Goal: Task Accomplishment & Management: Manage account settings

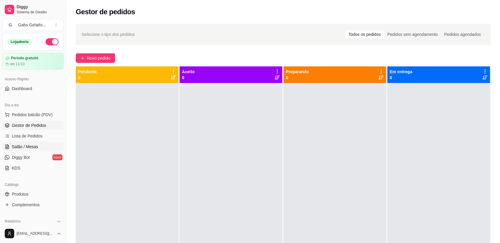
click at [35, 151] on link "Salão / Mesas" at bounding box center [32, 146] width 61 height 9
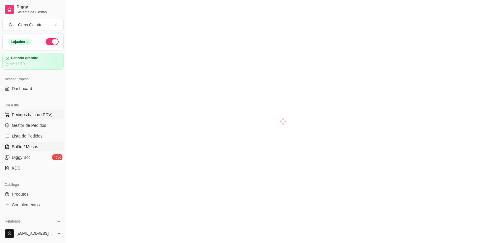
click at [39, 114] on span "Pedidos balcão (PDV)" at bounding box center [32, 115] width 41 height 6
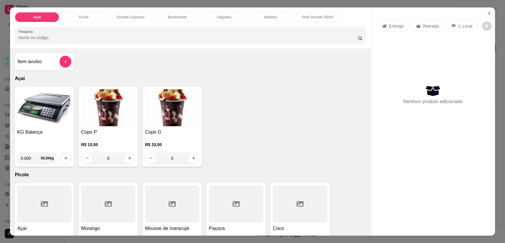
click at [178, 17] on p "Bomboniere" at bounding box center [177, 17] width 19 height 5
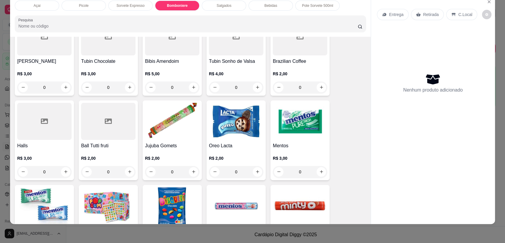
scroll to position [490, 0]
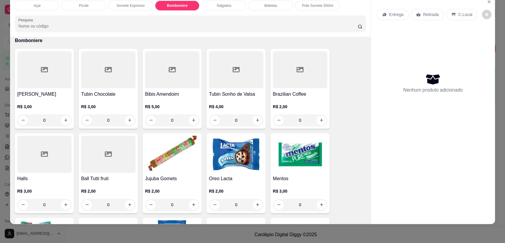
click at [57, 71] on div at bounding box center [44, 69] width 54 height 37
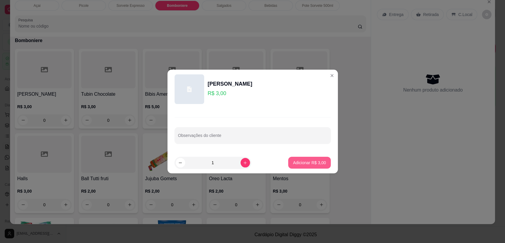
click at [296, 164] on p "Adicionar R$ 3,00" at bounding box center [309, 162] width 33 height 6
type input "1"
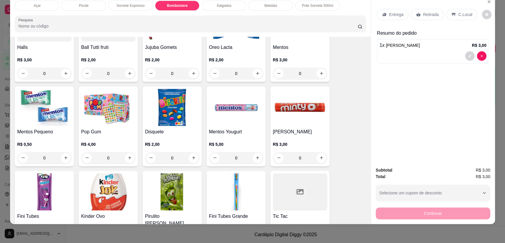
scroll to position [655, 0]
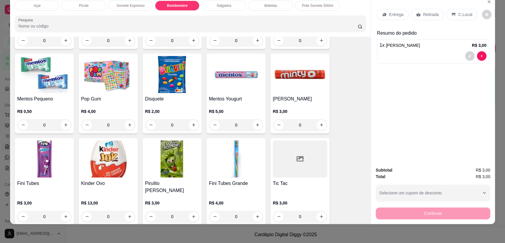
click at [177, 164] on img at bounding box center [172, 158] width 54 height 37
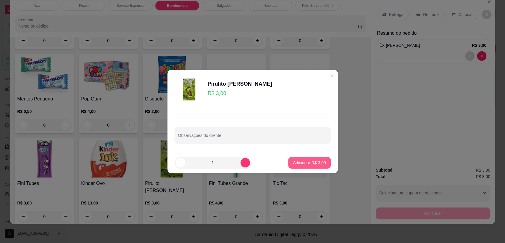
click at [312, 163] on p "Adicionar R$ 3,00" at bounding box center [309, 162] width 33 height 6
type input "1"
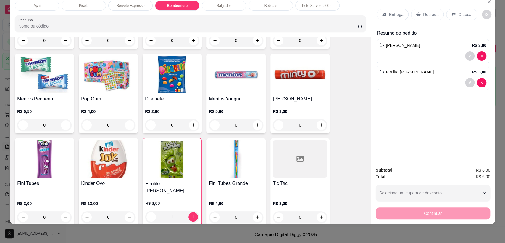
scroll to position [721, 0]
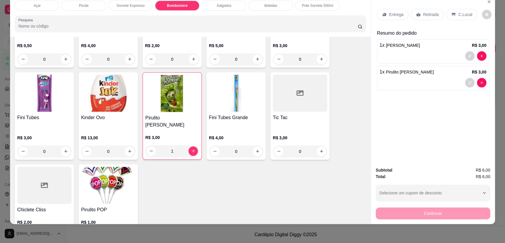
click at [296, 96] on div at bounding box center [300, 93] width 54 height 37
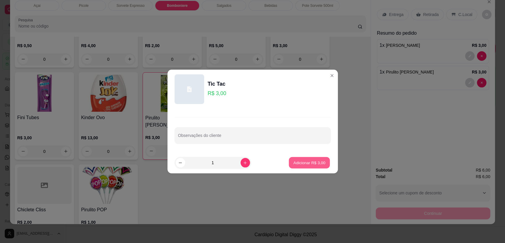
click at [301, 164] on p "Adicionar R$ 3,00" at bounding box center [309, 162] width 32 height 6
type input "1"
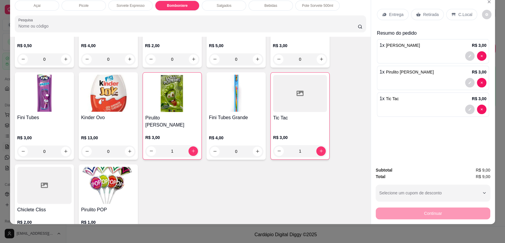
click at [458, 13] on p "C.Local" at bounding box center [465, 15] width 14 height 6
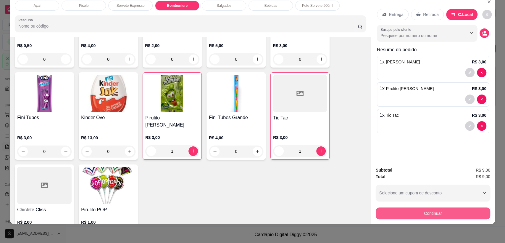
click at [464, 209] on button "Continuar" at bounding box center [433, 213] width 114 height 12
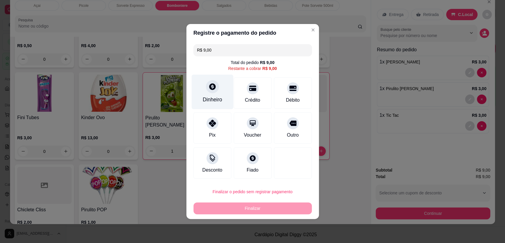
click at [219, 91] on div "Dinheiro" at bounding box center [212, 92] width 42 height 35
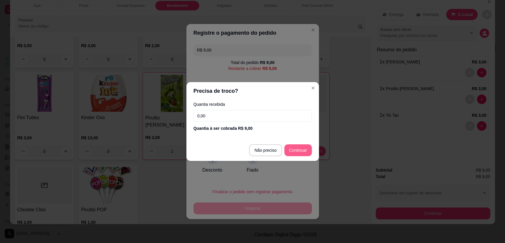
type input "R$ 0,00"
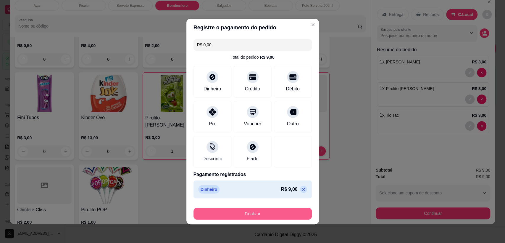
click at [255, 211] on button "Finalizar" at bounding box center [252, 213] width 118 height 12
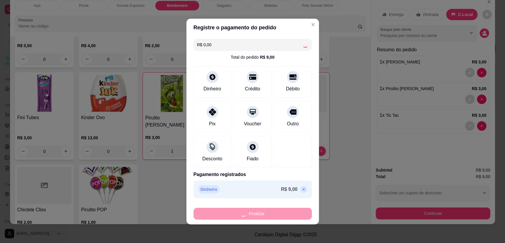
type input "0"
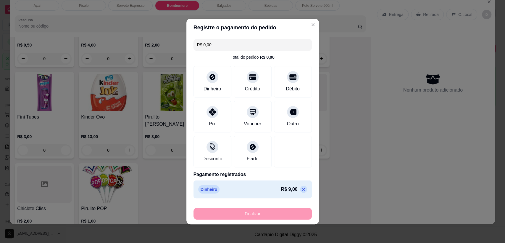
type input "-R$ 9,00"
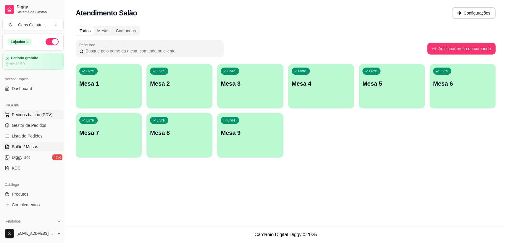
click at [29, 110] on button "Pedidos balcão (PDV)" at bounding box center [32, 114] width 61 height 9
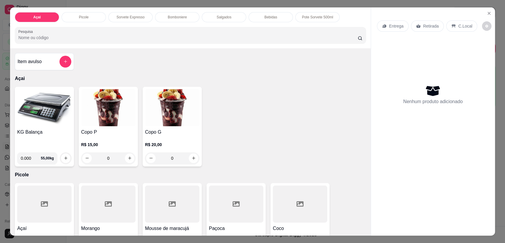
click at [235, 12] on div "Salgados" at bounding box center [224, 17] width 44 height 10
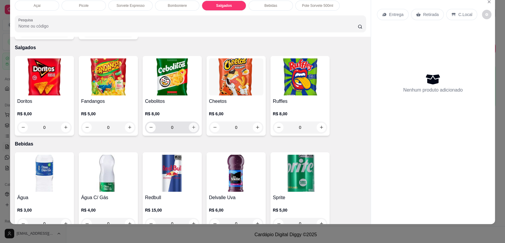
scroll to position [957, 0]
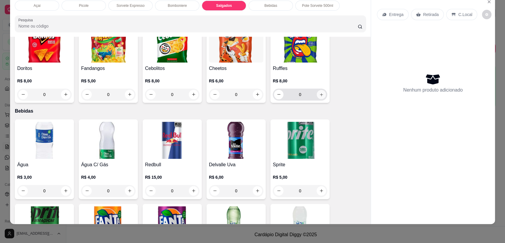
click at [320, 92] on icon "increase-product-quantity" at bounding box center [321, 94] width 4 height 4
type input "1"
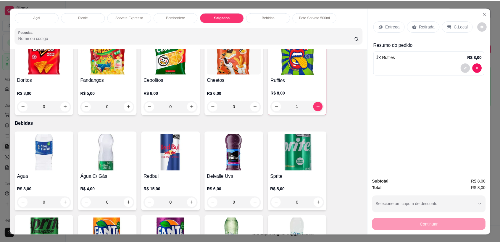
scroll to position [924, 0]
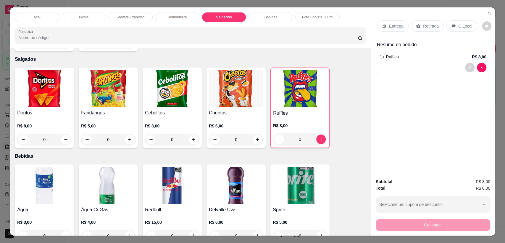
drag, startPoint x: 450, startPoint y: 27, endPoint x: 452, endPoint y: 33, distance: 6.8
click at [451, 26] on icon at bounding box center [453, 26] width 5 height 5
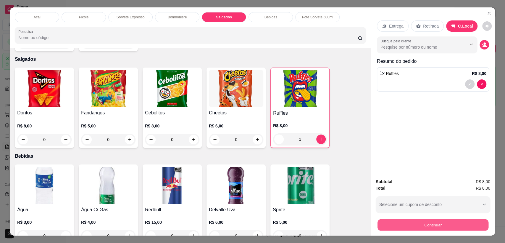
click at [420, 223] on button "Continuar" at bounding box center [432, 225] width 111 height 12
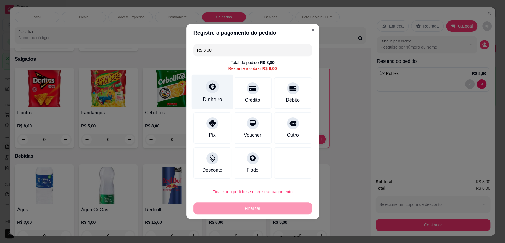
click at [211, 91] on div at bounding box center [212, 86] width 13 height 13
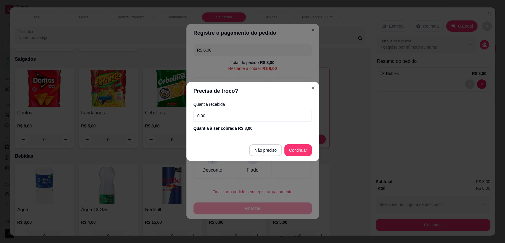
click at [233, 117] on input "0,00" at bounding box center [252, 116] width 118 height 12
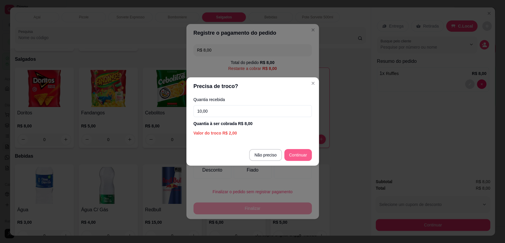
type input "10,00"
type input "R$ 0,00"
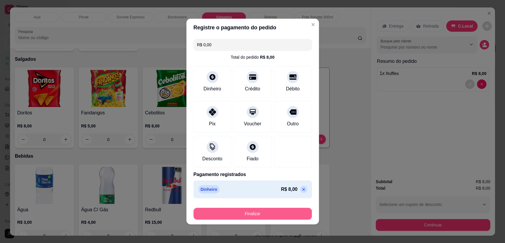
click at [263, 207] on button "Finalizar" at bounding box center [252, 213] width 118 height 12
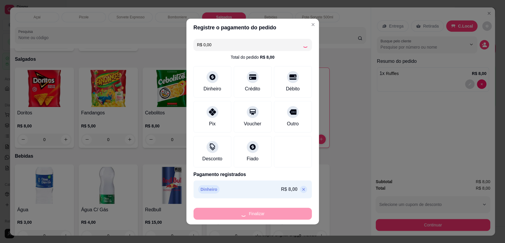
type input "0"
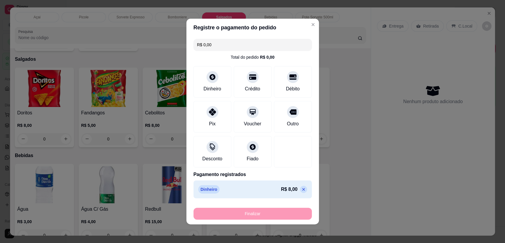
type input "-R$ 8,00"
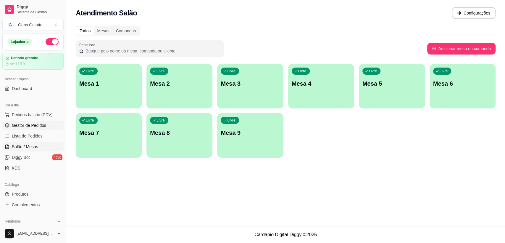
click at [34, 124] on span "Gestor de Pedidos" at bounding box center [29, 125] width 34 height 6
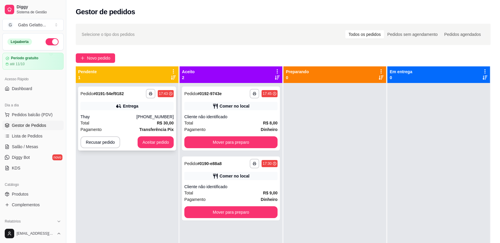
click at [132, 117] on div "Thay" at bounding box center [108, 117] width 56 height 6
click at [154, 140] on button "Aceitar pedido" at bounding box center [155, 142] width 35 height 12
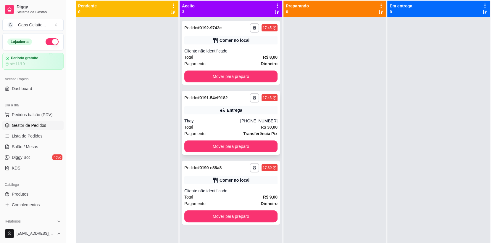
click at [248, 114] on div "**********" at bounding box center [231, 123] width 98 height 64
click at [233, 146] on button "Mover para preparo" at bounding box center [230, 146] width 93 height 12
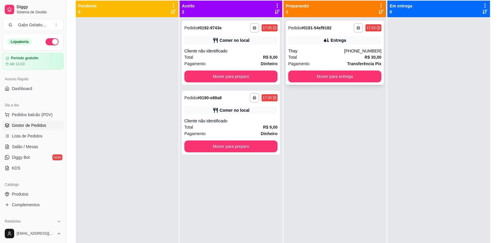
click at [324, 50] on div "Thay" at bounding box center [316, 51] width 56 height 6
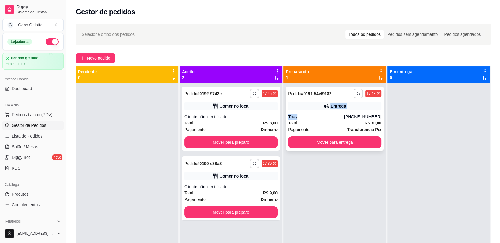
click at [303, 111] on div "**********" at bounding box center [335, 118] width 98 height 64
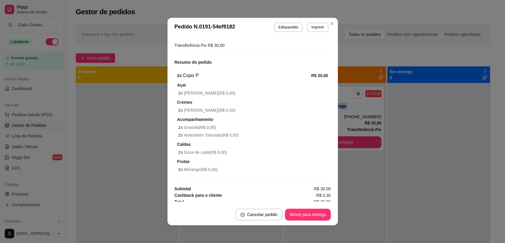
scroll to position [167, 0]
